Goal: Task Accomplishment & Management: Complete application form

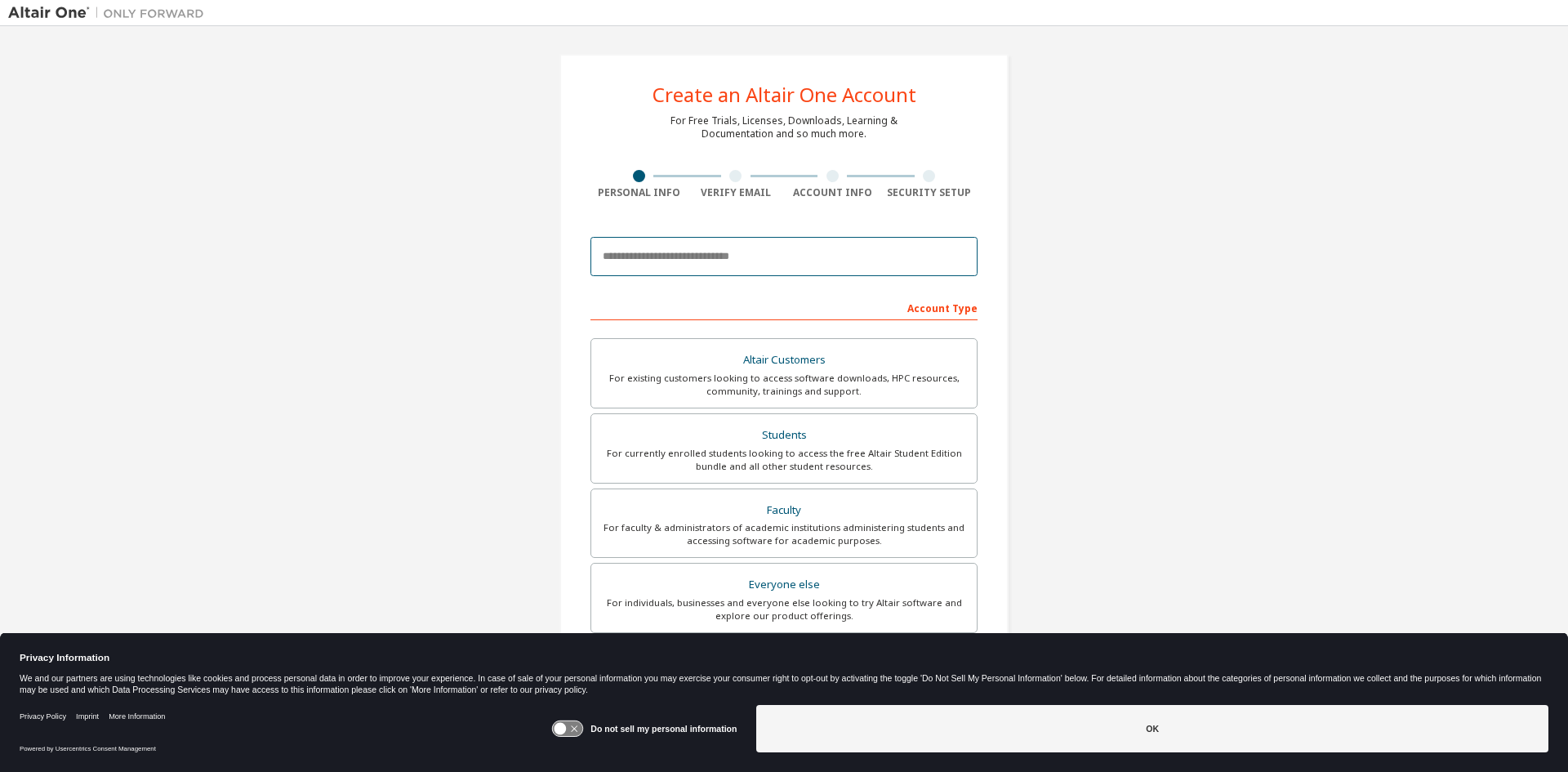
click at [672, 254] on input "email" at bounding box center [784, 256] width 387 height 39
click at [520, 232] on div "Create an Altair One Account For Free Trials, Licenses, Downloads, Learning & D…" at bounding box center [784, 466] width 1551 height 865
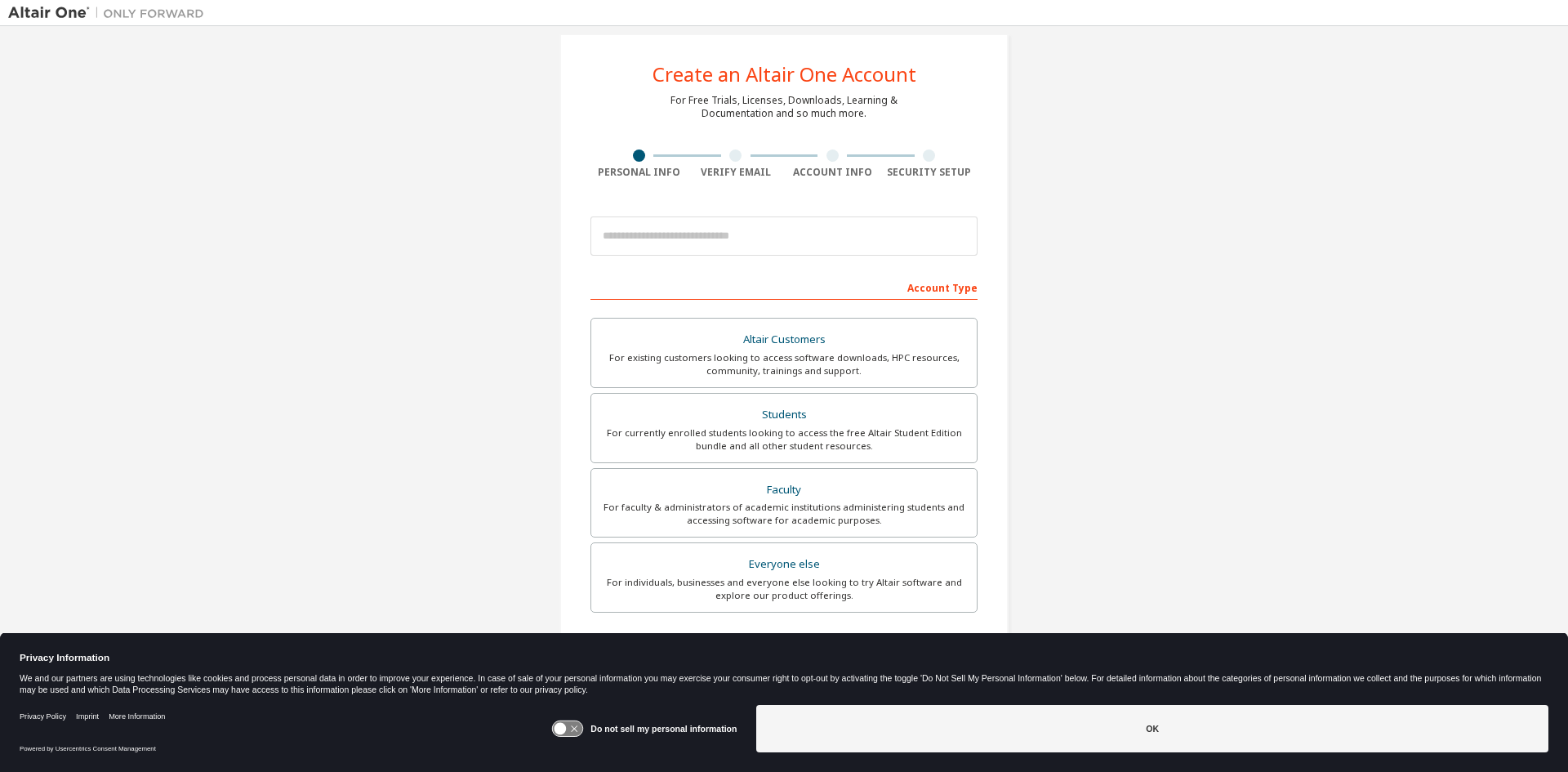
scroll to position [20, 0]
click at [660, 230] on input "email" at bounding box center [784, 236] width 387 height 39
paste input "**********"
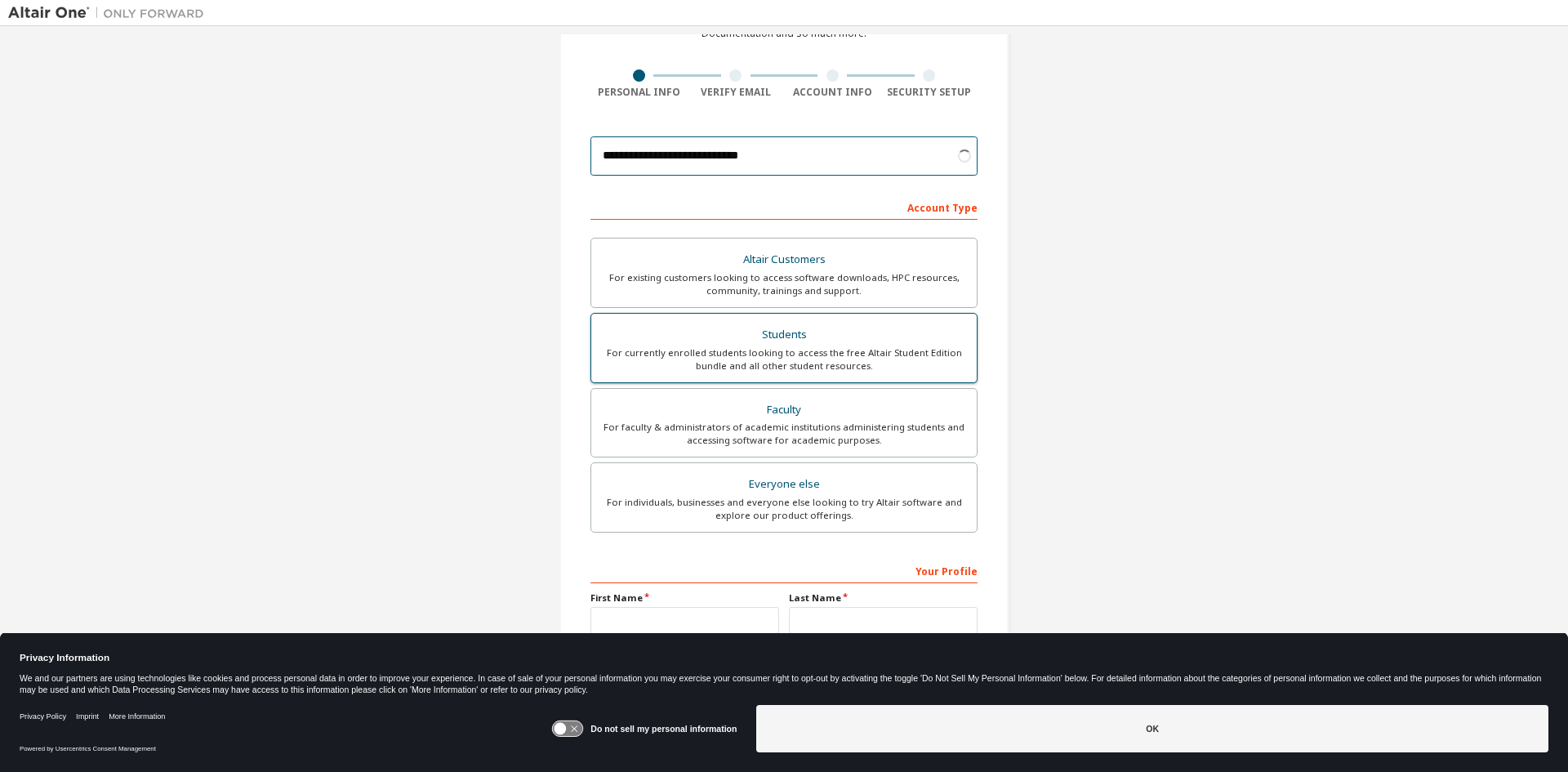
scroll to position [101, 0]
type input "**********"
click at [781, 341] on div "Students" at bounding box center [783, 334] width 365 height 22
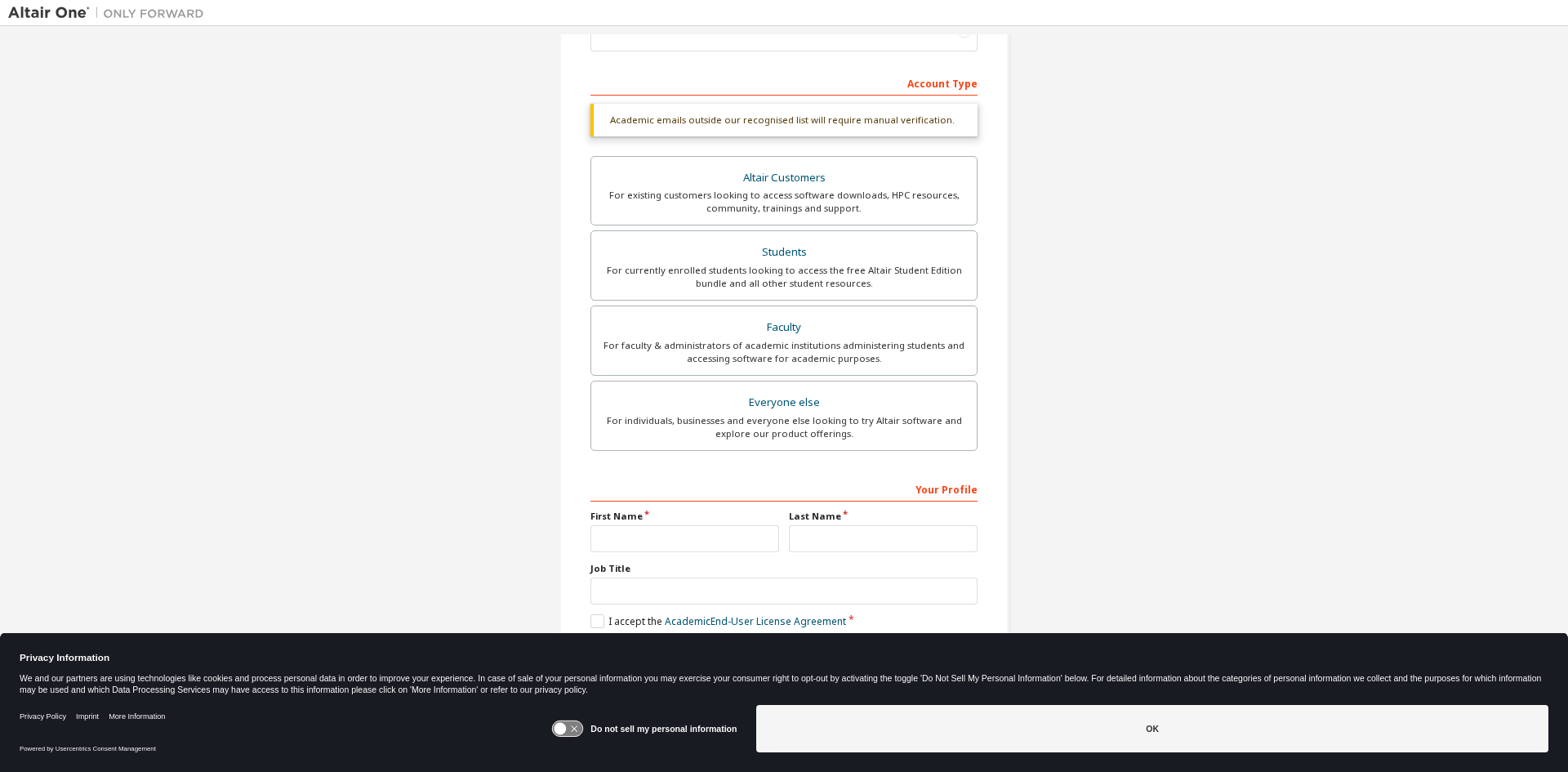
scroll to position [225, 0]
click at [635, 534] on input "text" at bounding box center [685, 537] width 189 height 27
type input "*****"
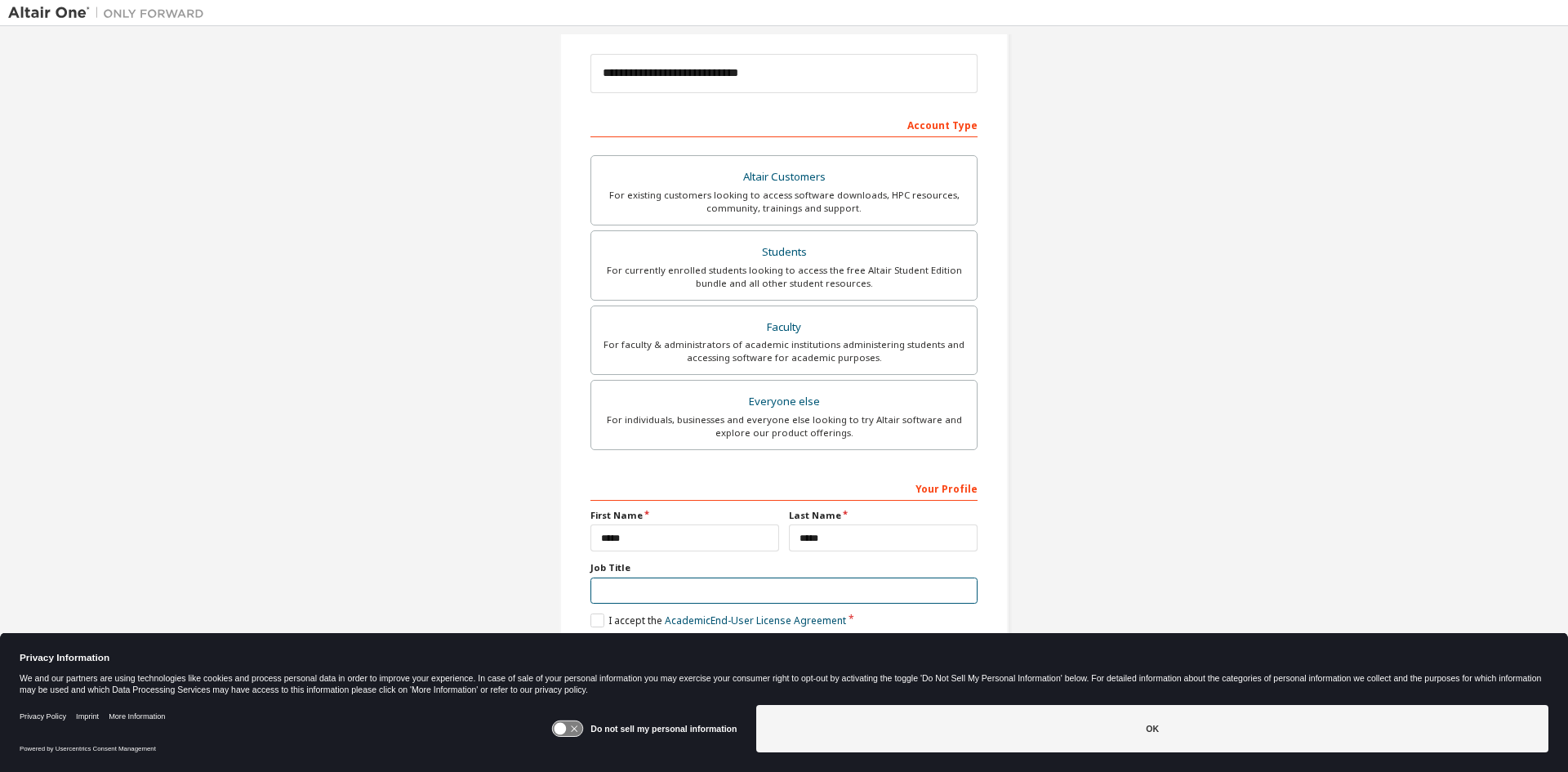
click at [627, 599] on input "text" at bounding box center [784, 591] width 387 height 27
click at [597, 622] on label "I accept the Academic End-User License Agreement" at bounding box center [718, 620] width 255 height 14
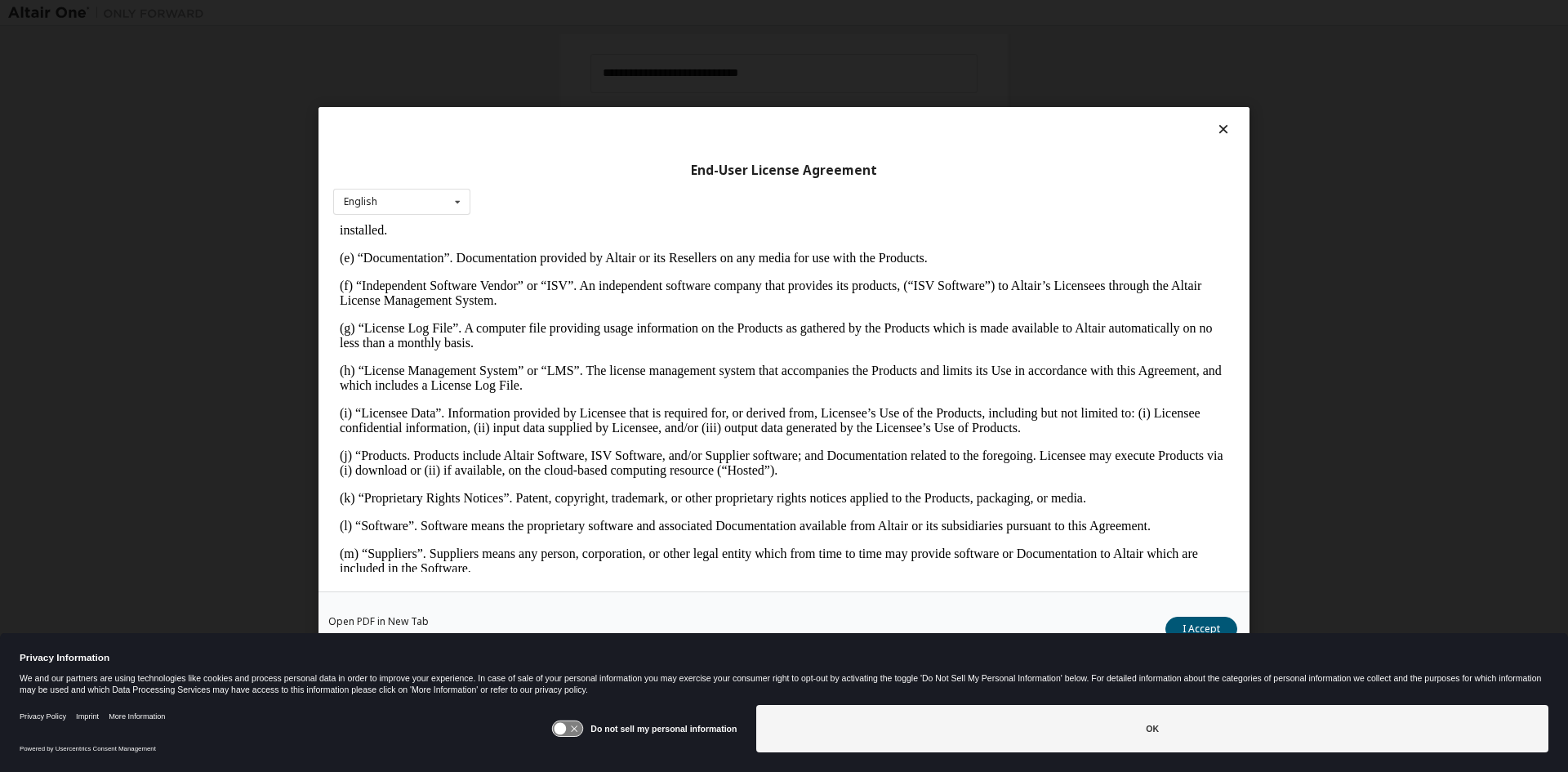
scroll to position [572, 0]
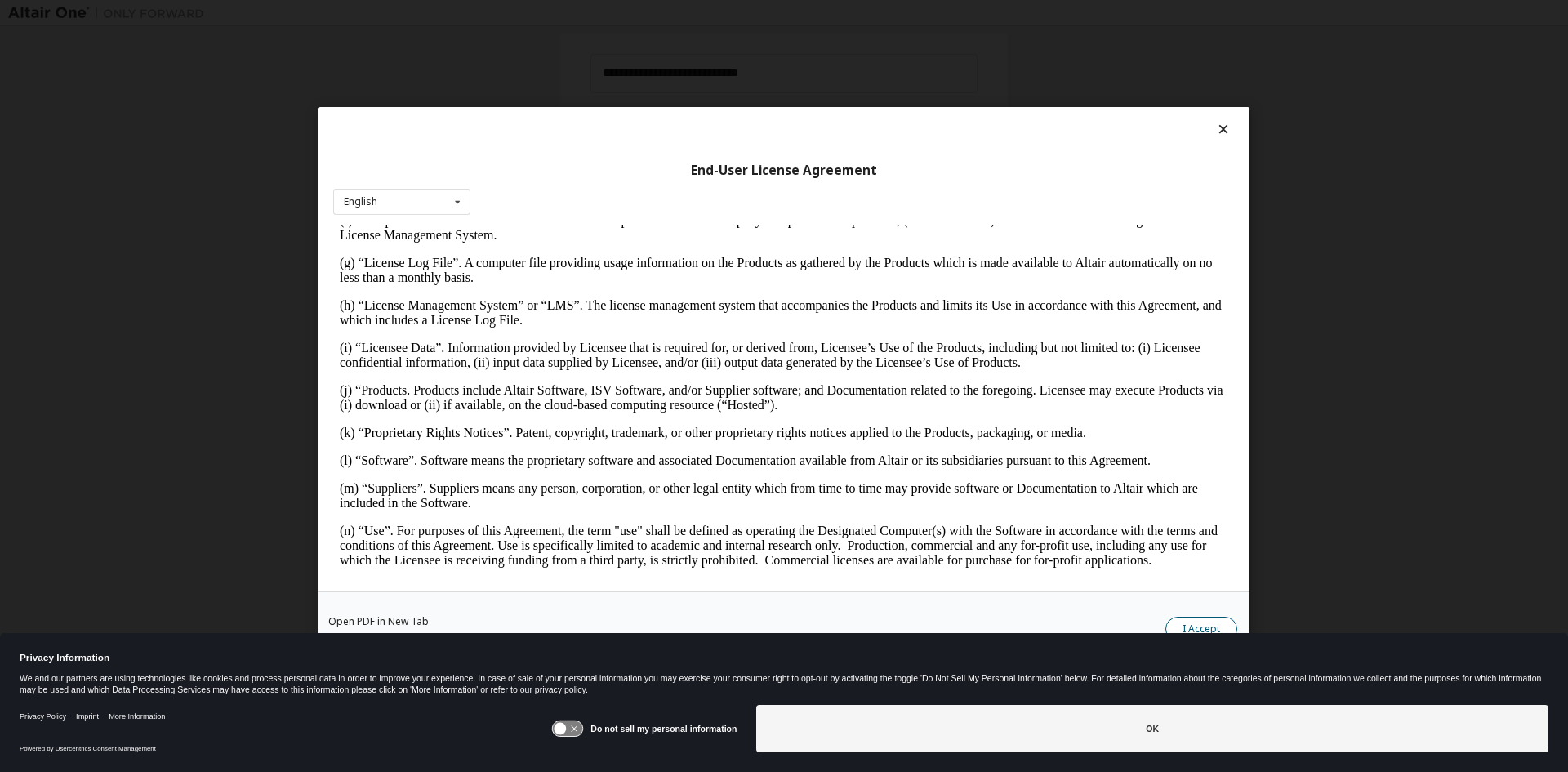
click at [1198, 624] on button "I Accept" at bounding box center [1201, 628] width 72 height 24
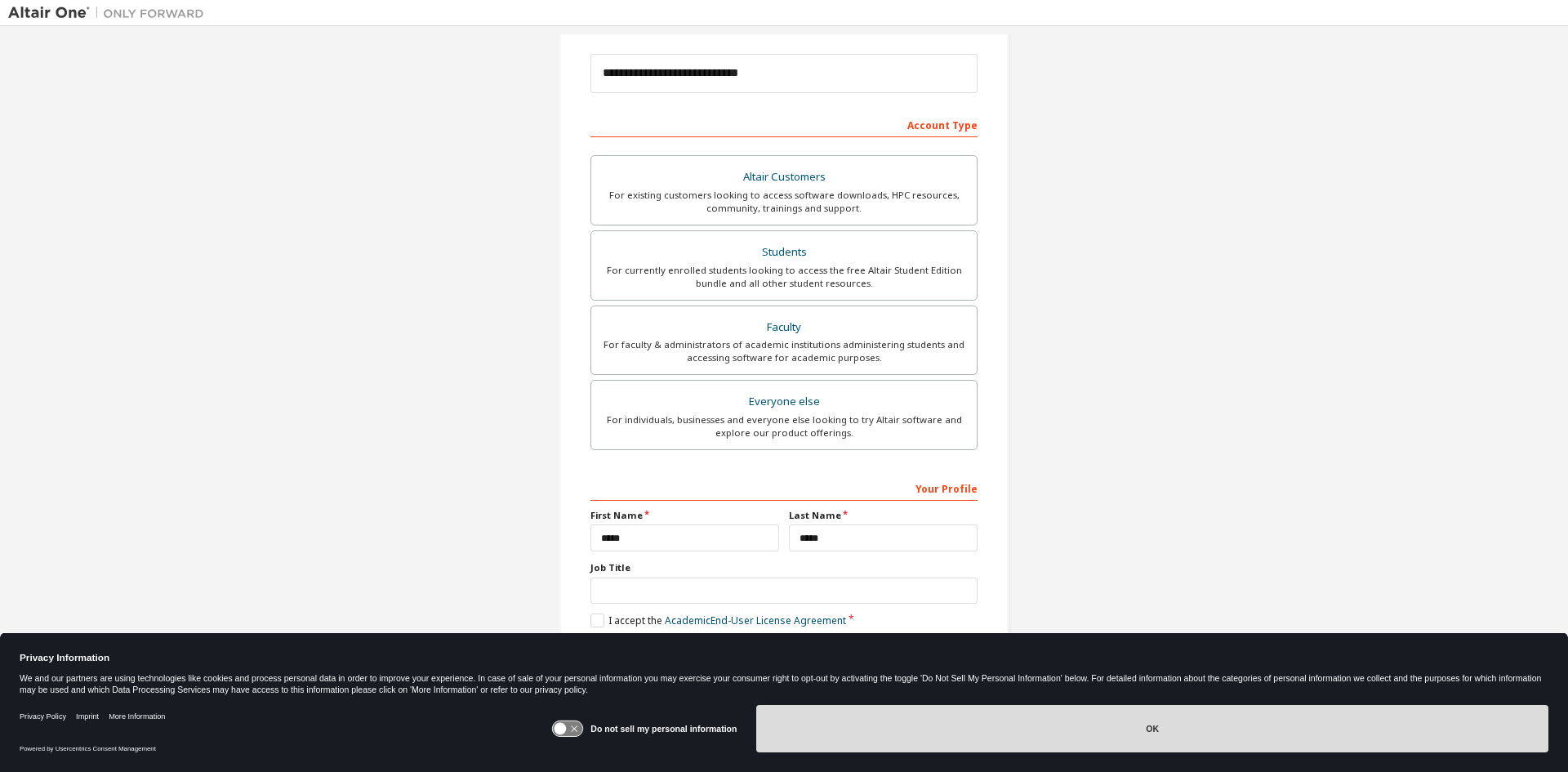
click at [961, 740] on button "OK" at bounding box center [1151, 728] width 791 height 48
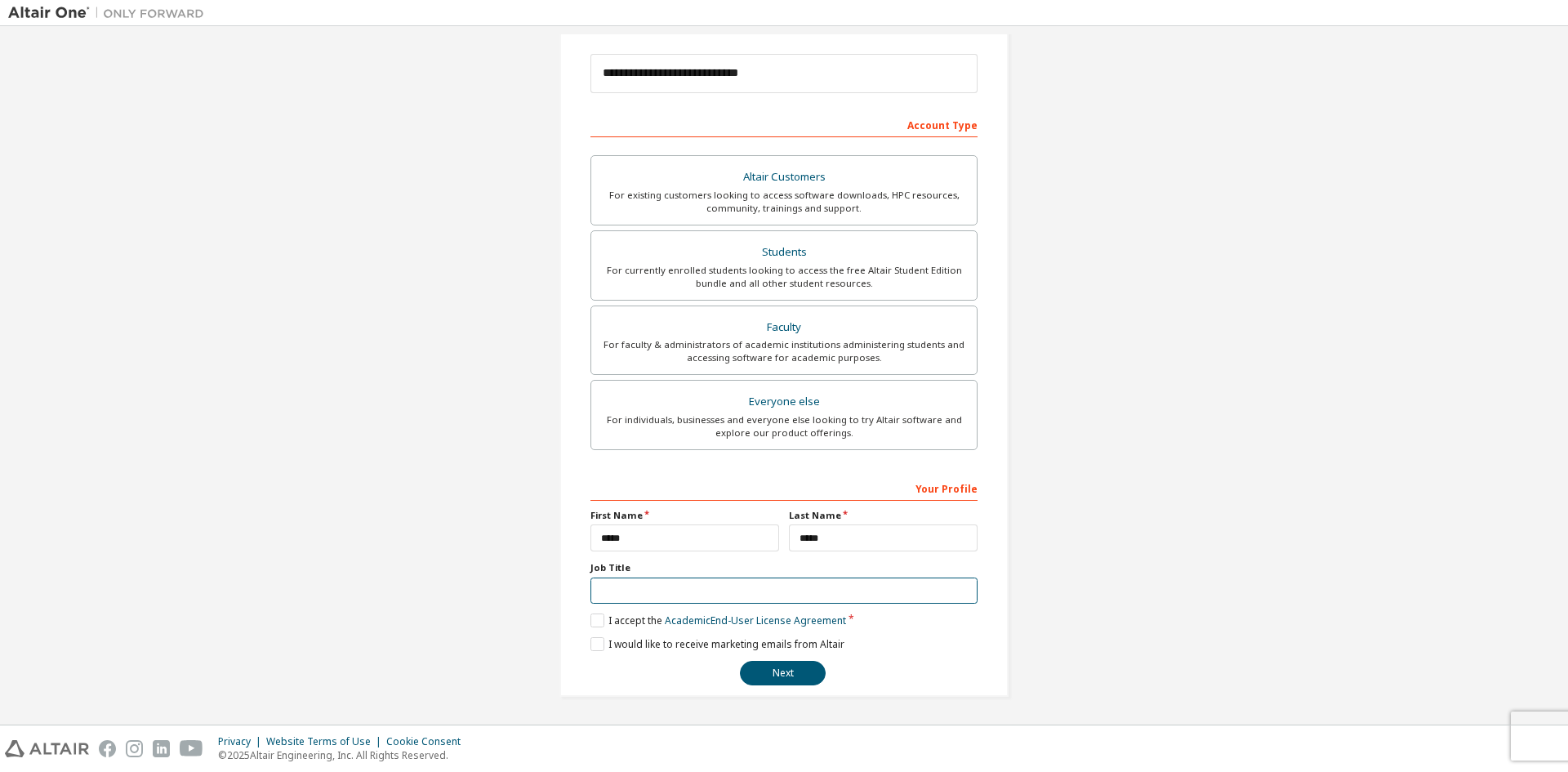
click at [618, 587] on input "text" at bounding box center [784, 591] width 387 height 27
type input "*******"
click at [755, 678] on button "Next" at bounding box center [783, 673] width 86 height 24
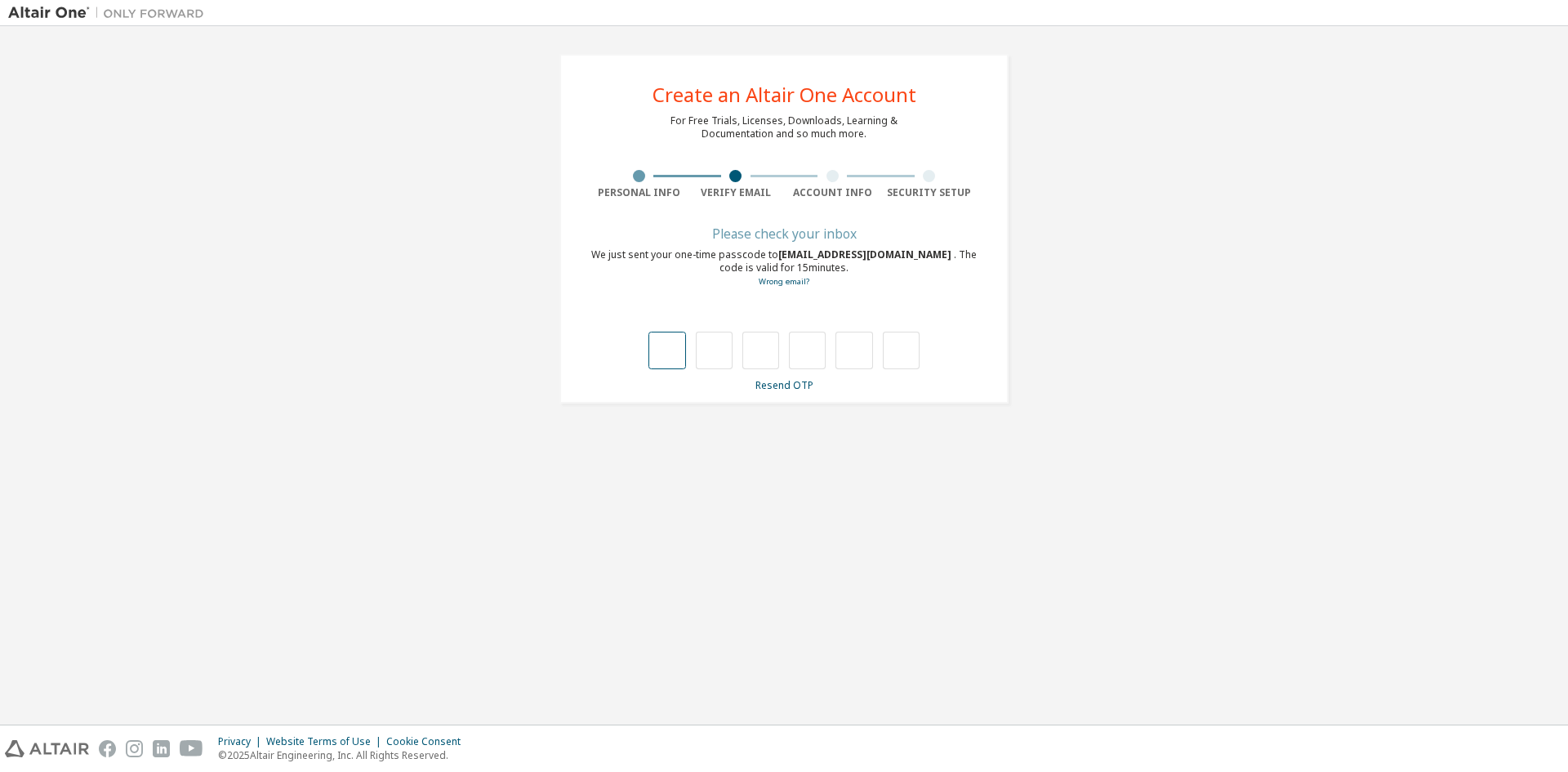
click at [663, 353] on input "text" at bounding box center [666, 350] width 36 height 37
type input "*"
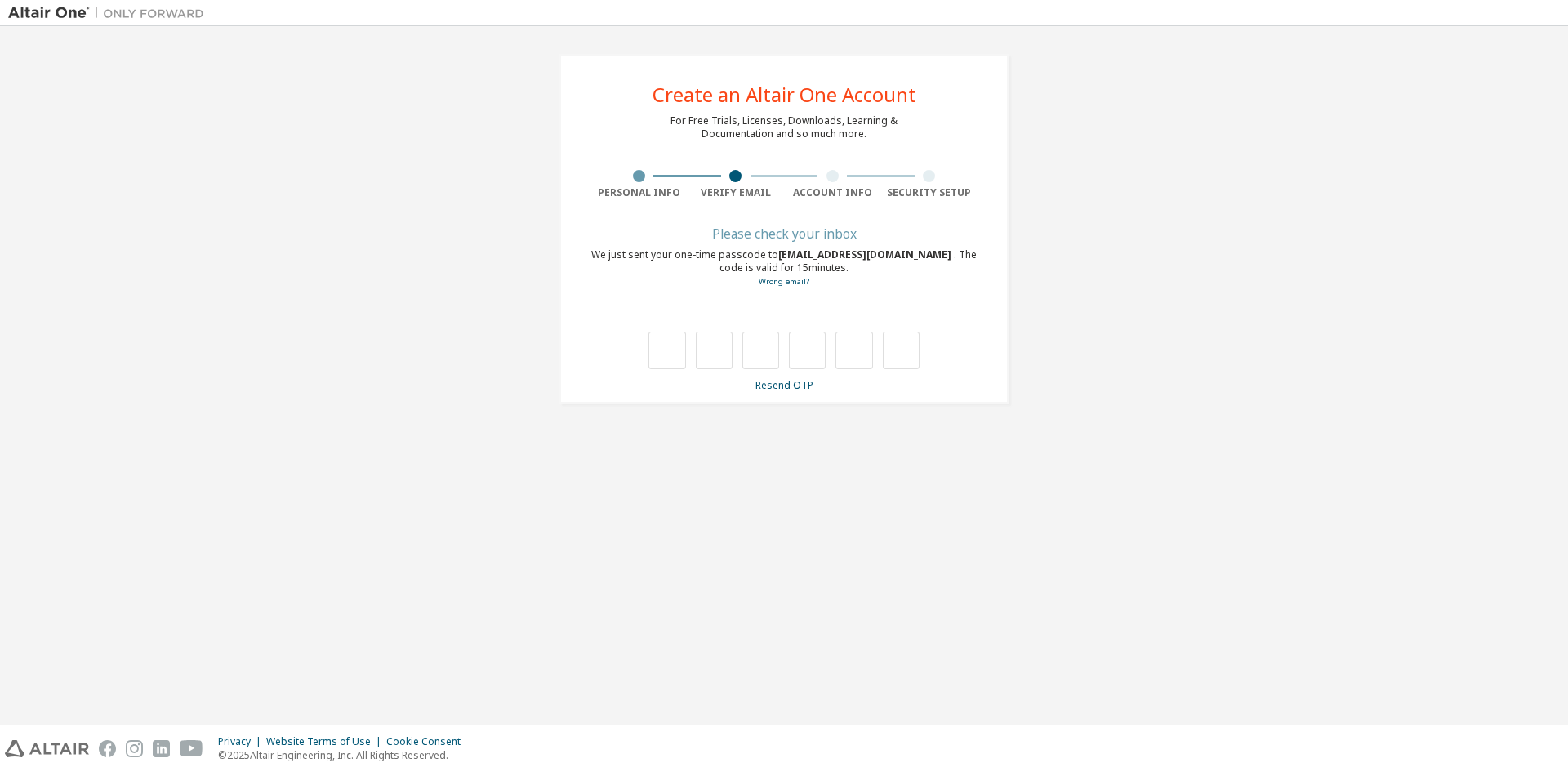
type input "*"
